Goal: Information Seeking & Learning: Learn about a topic

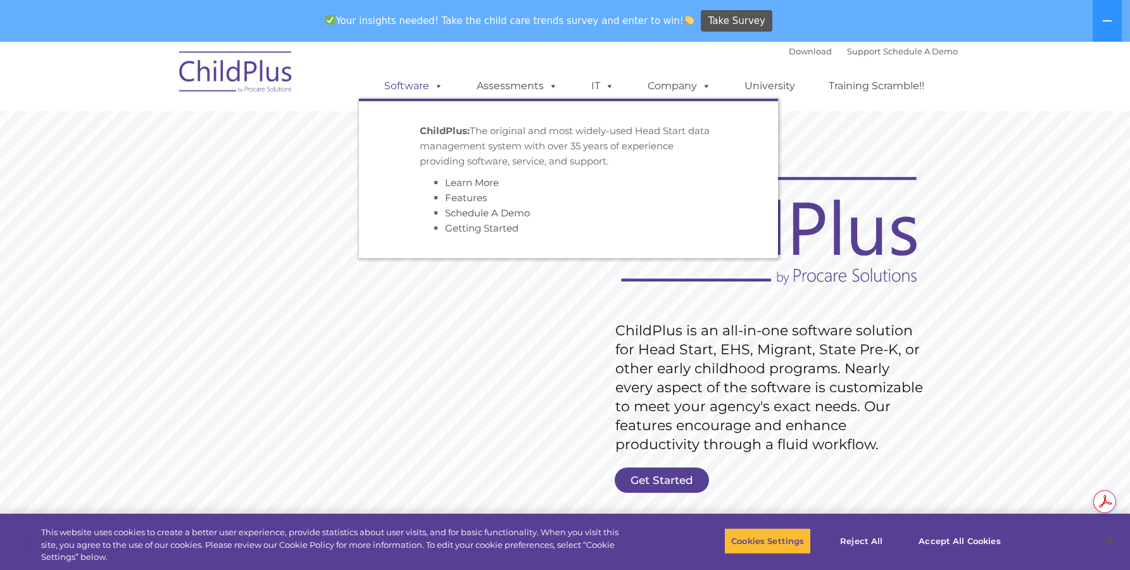
click at [440, 88] on span at bounding box center [436, 86] width 14 height 12
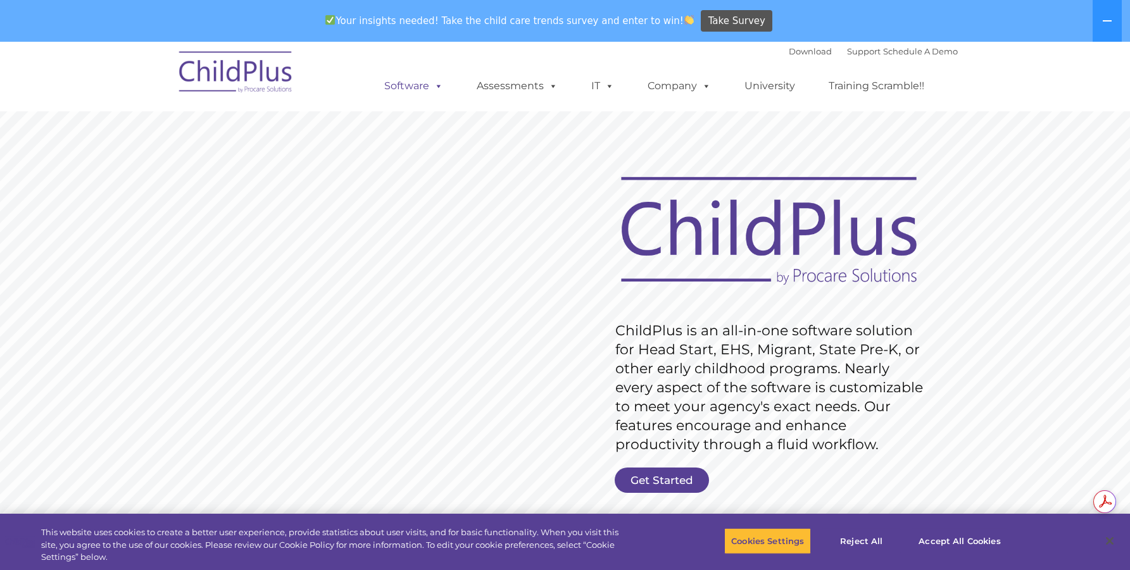
click at [440, 88] on span at bounding box center [436, 86] width 14 height 12
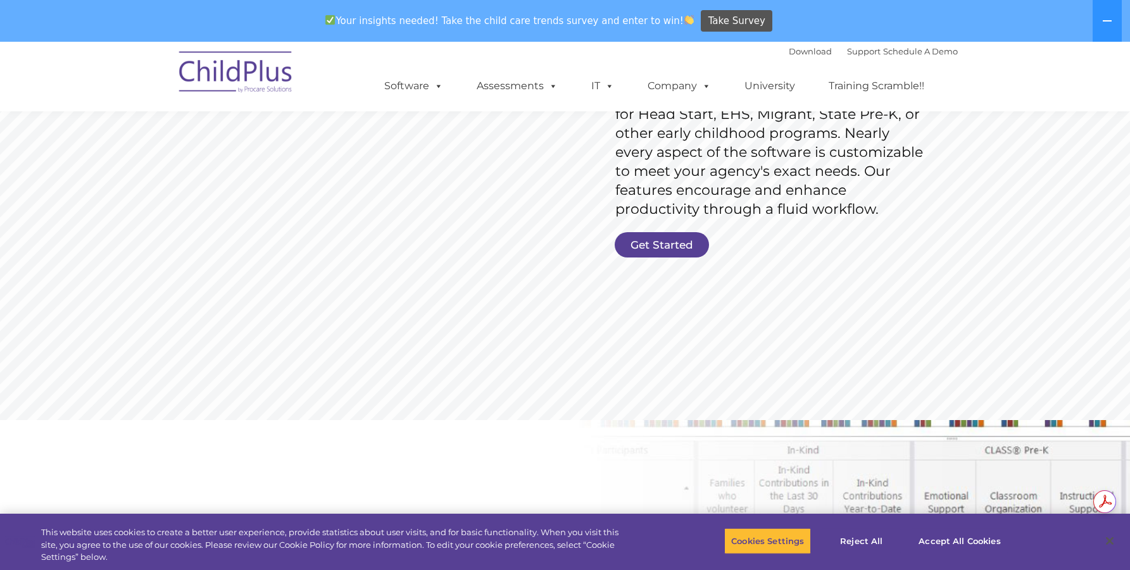
scroll to position [225, 0]
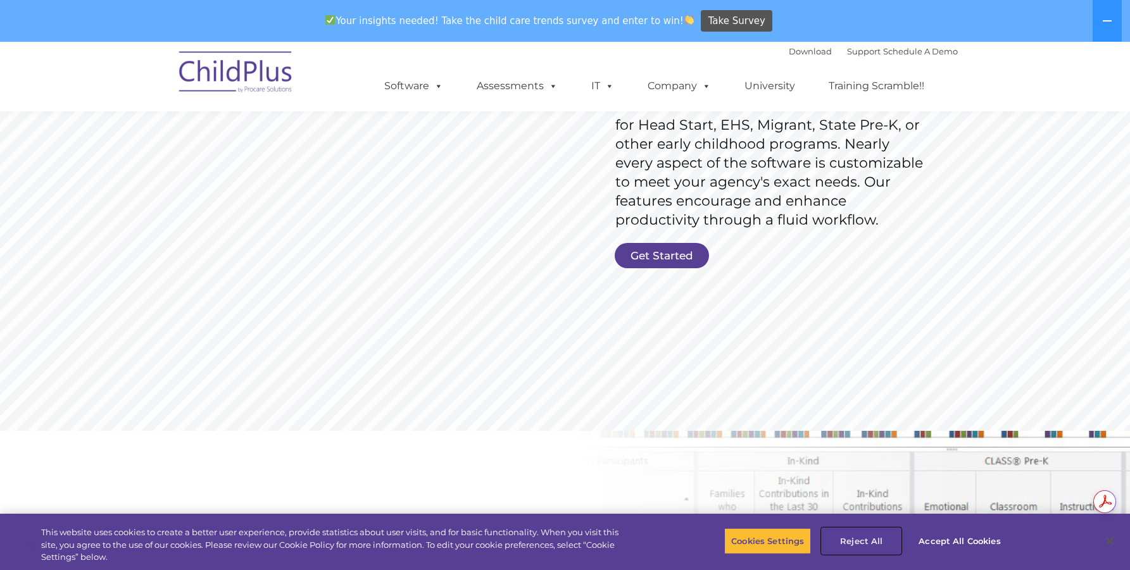
click at [861, 546] on button "Reject All" at bounding box center [860, 541] width 79 height 27
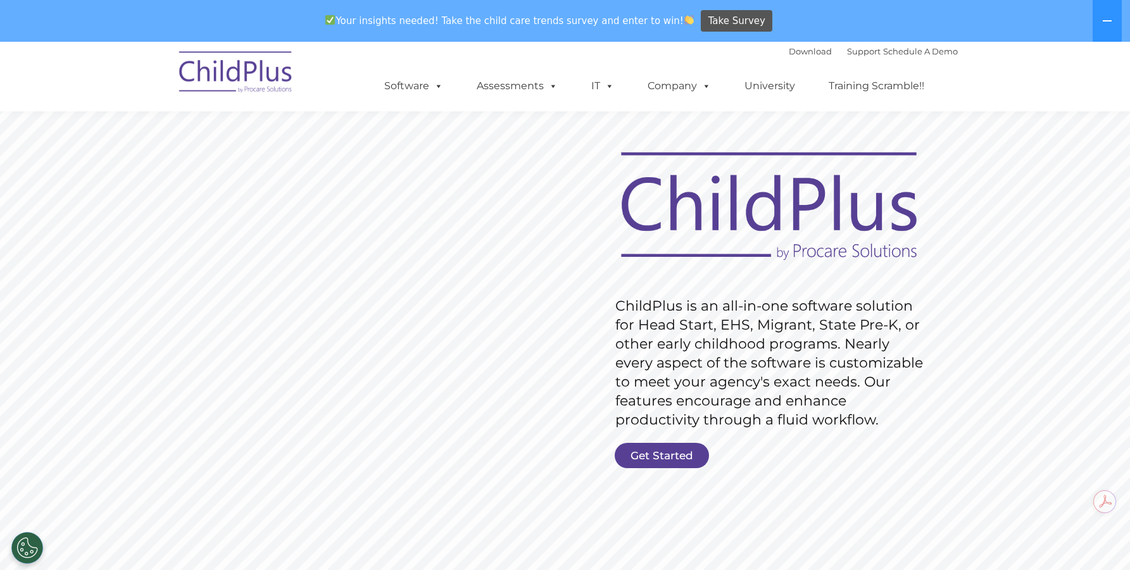
scroll to position [24, 0]
click at [677, 452] on link "Get Started" at bounding box center [661, 456] width 94 height 25
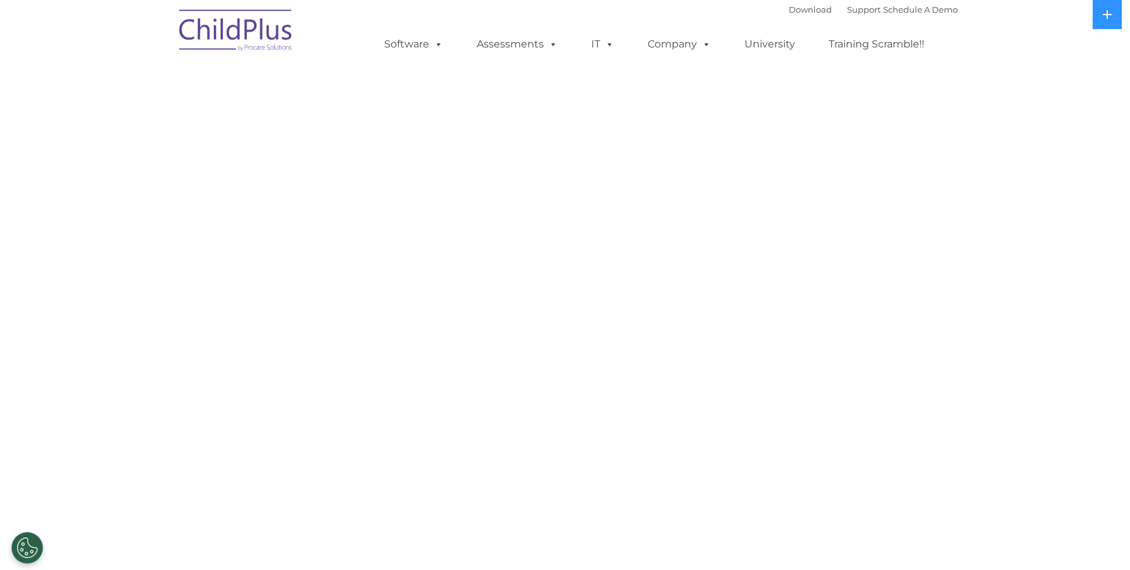
select select "MEDIUM"
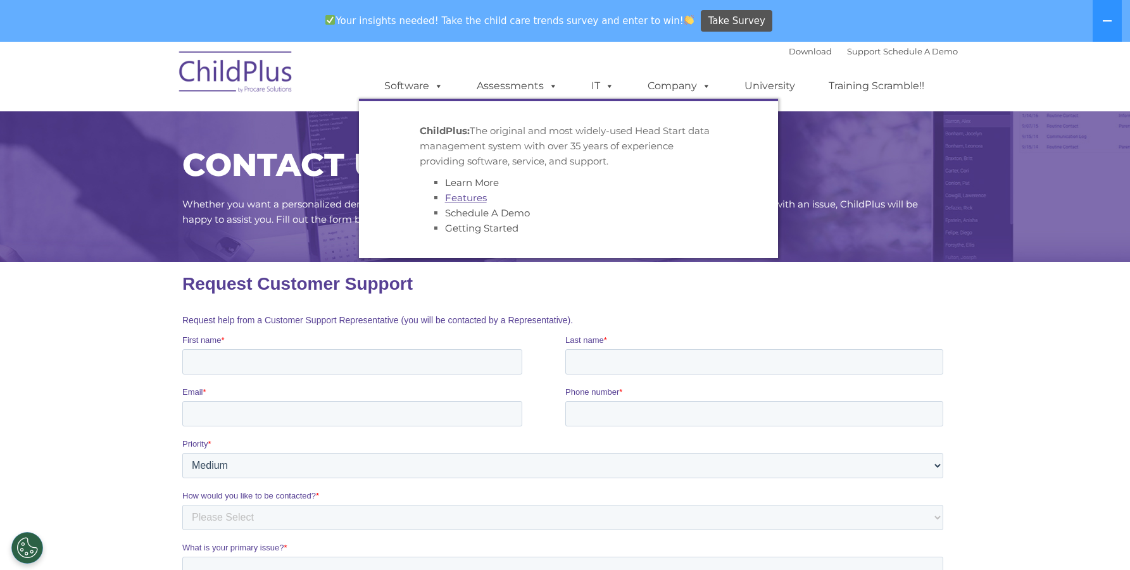
click at [463, 195] on link "Features" at bounding box center [466, 198] width 42 height 12
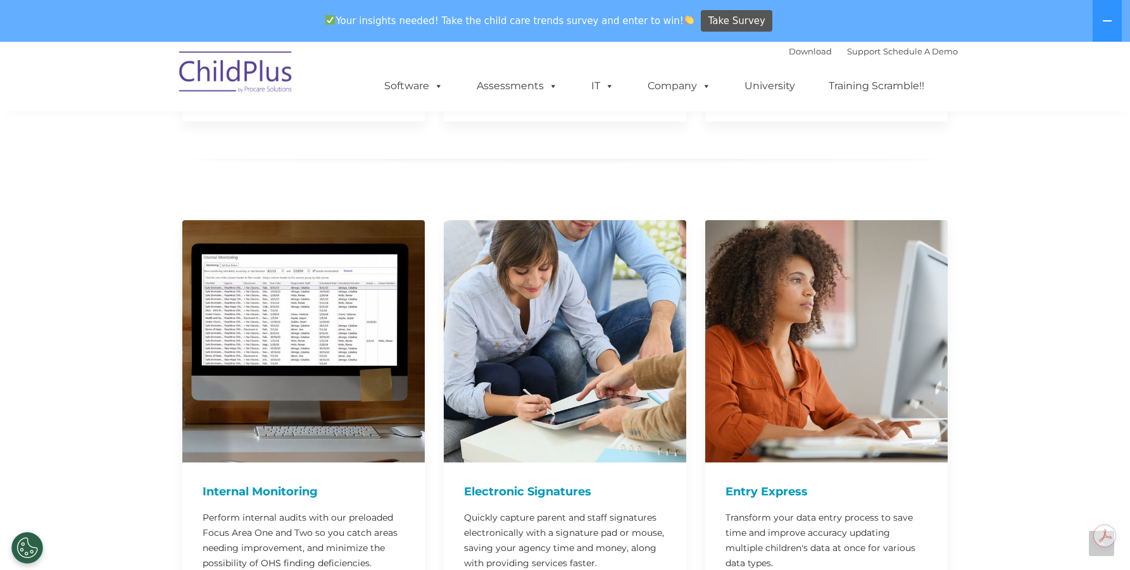
scroll to position [1030, 0]
